Goal: Find specific page/section: Find specific page/section

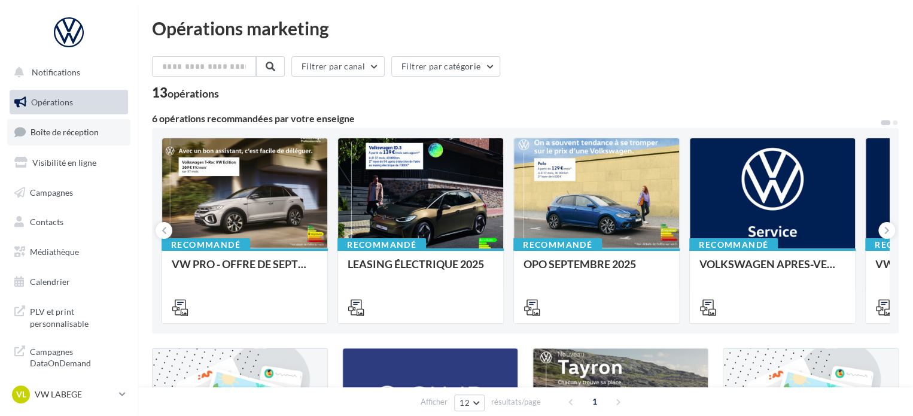
click at [61, 136] on span "Boîte de réception" at bounding box center [65, 132] width 68 height 10
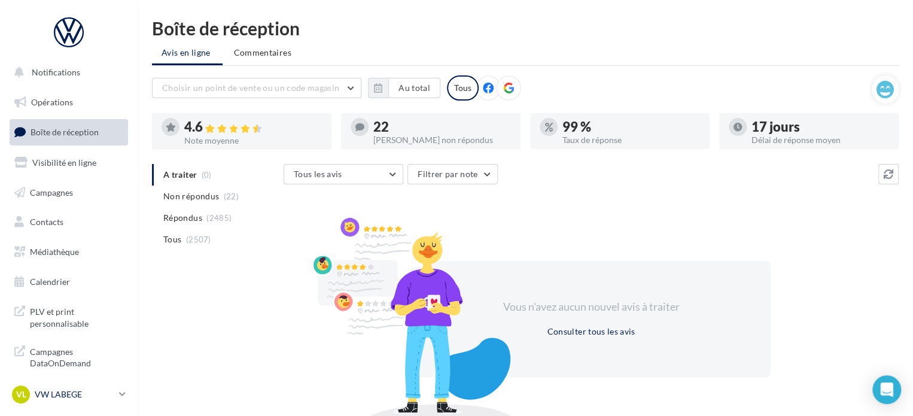
click at [95, 398] on p "VW LABEGE" at bounding box center [75, 394] width 80 height 12
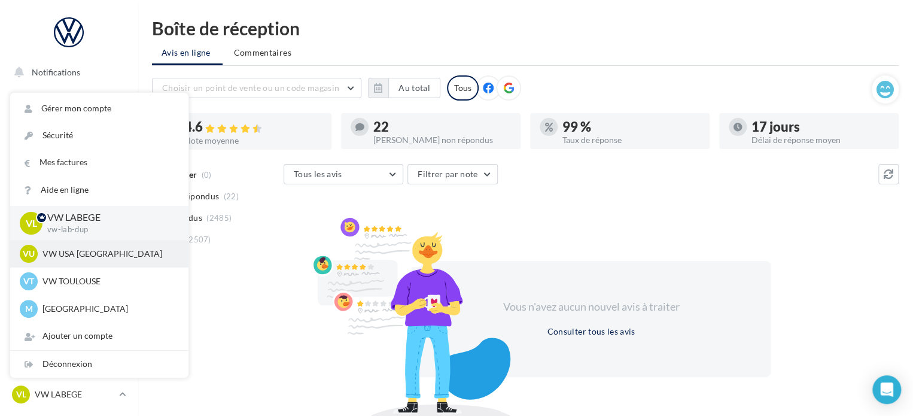
click at [91, 260] on div "VU VW USA TOULOUSE vw-tou-dup" at bounding box center [99, 254] width 159 height 18
